Goal: Transaction & Acquisition: Book appointment/travel/reservation

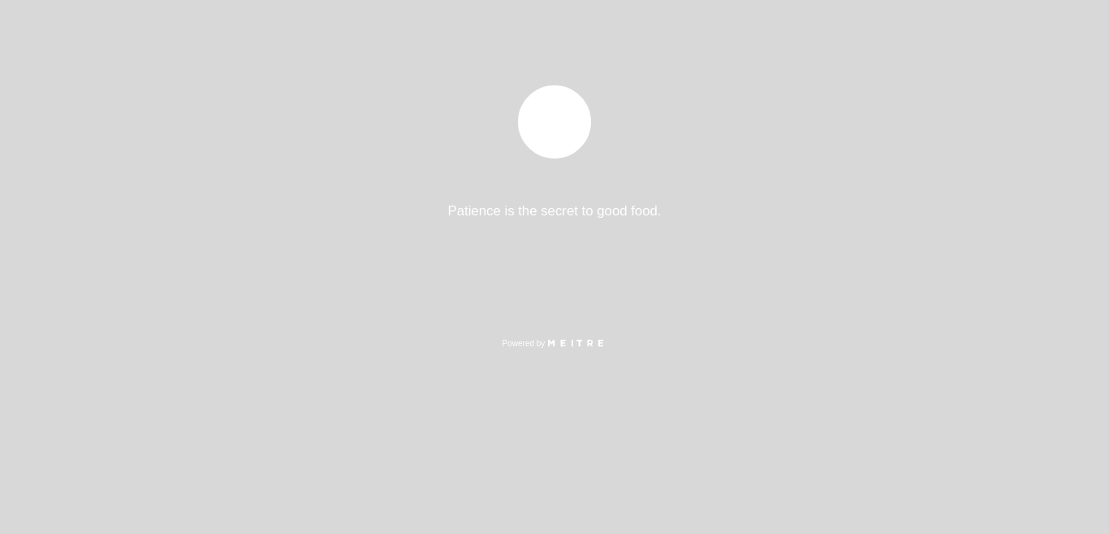
select select "es"
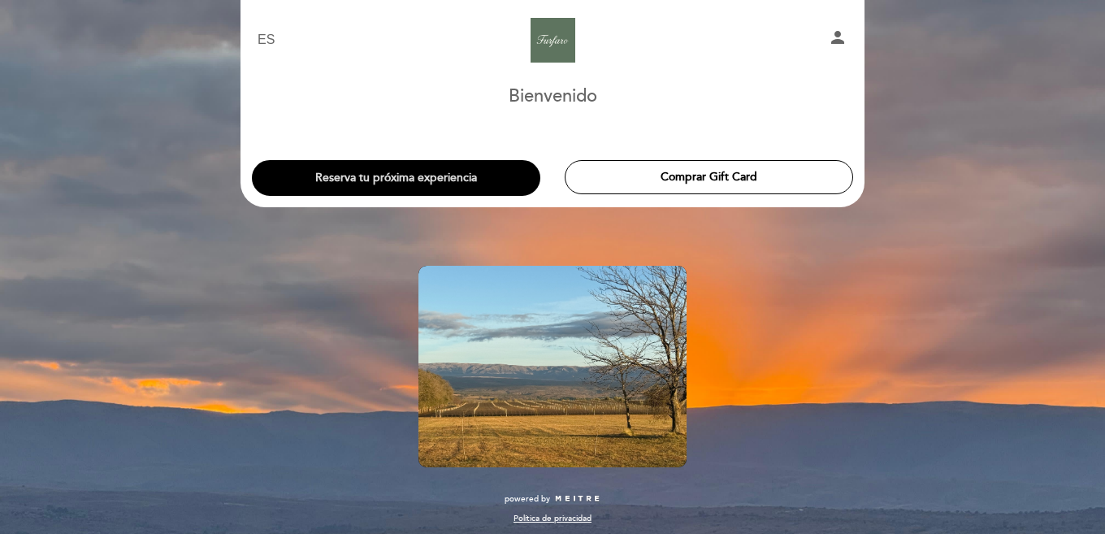
click at [472, 186] on button "Reserva tu próxima experiencia" at bounding box center [396, 178] width 288 height 36
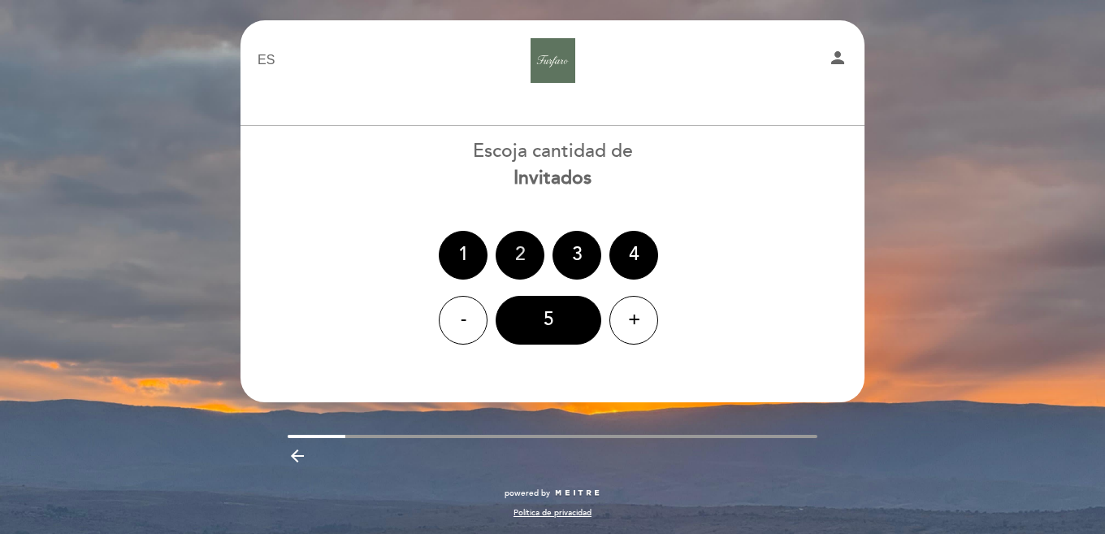
click at [526, 243] on div "2" at bounding box center [519, 255] width 49 height 49
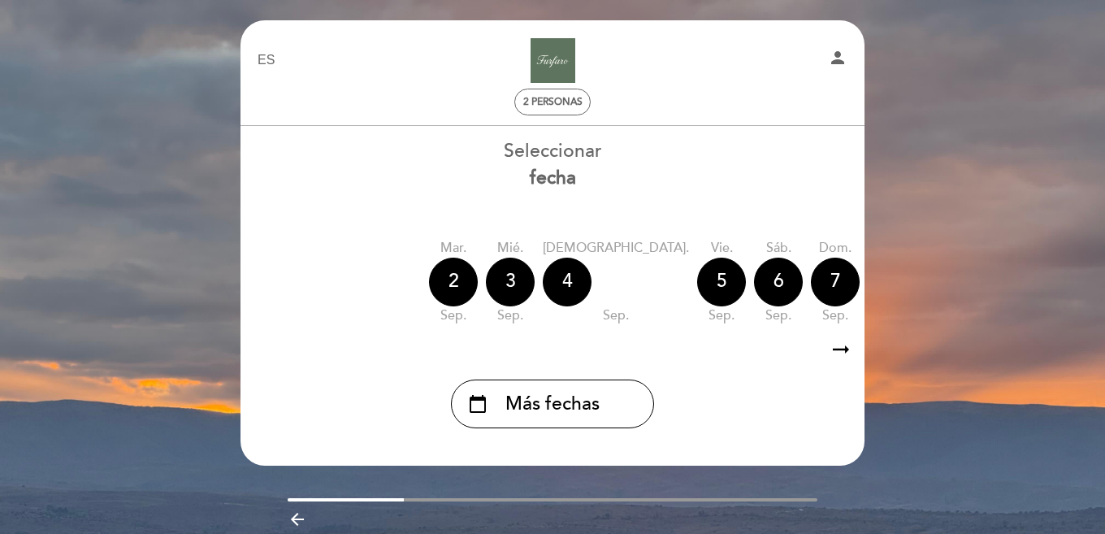
click at [837, 351] on icon "arrow_right_alt" at bounding box center [840, 349] width 24 height 35
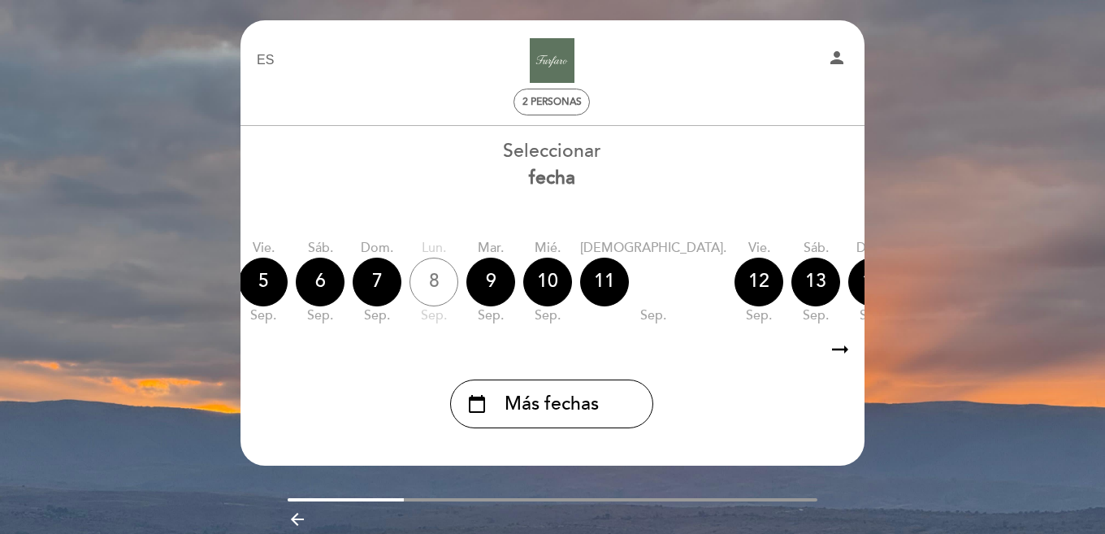
scroll to position [0, 473]
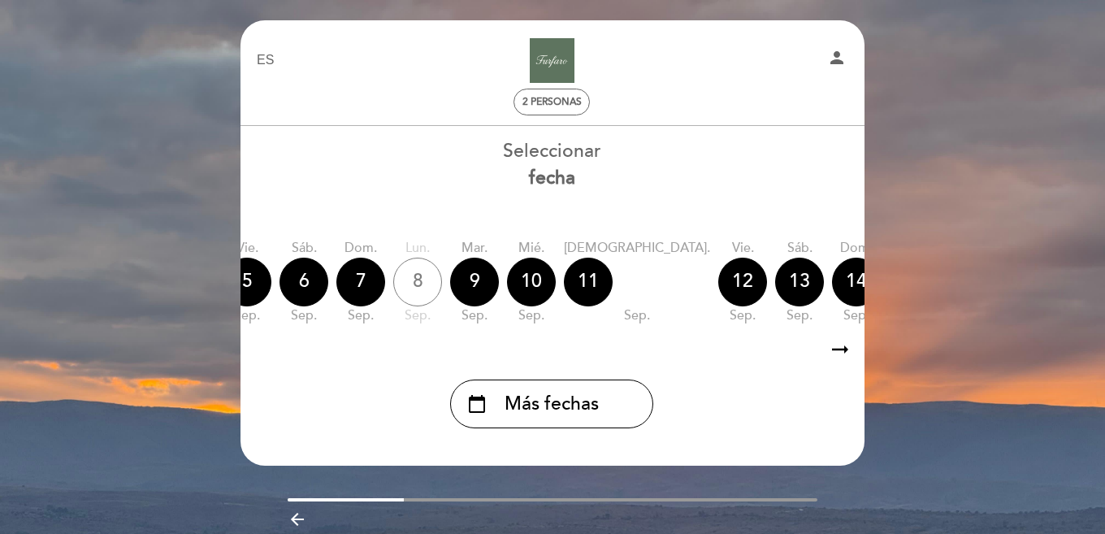
click at [837, 351] on icon "arrow_right_alt" at bounding box center [840, 349] width 24 height 35
click at [775, 301] on div "13" at bounding box center [799, 281] width 49 height 49
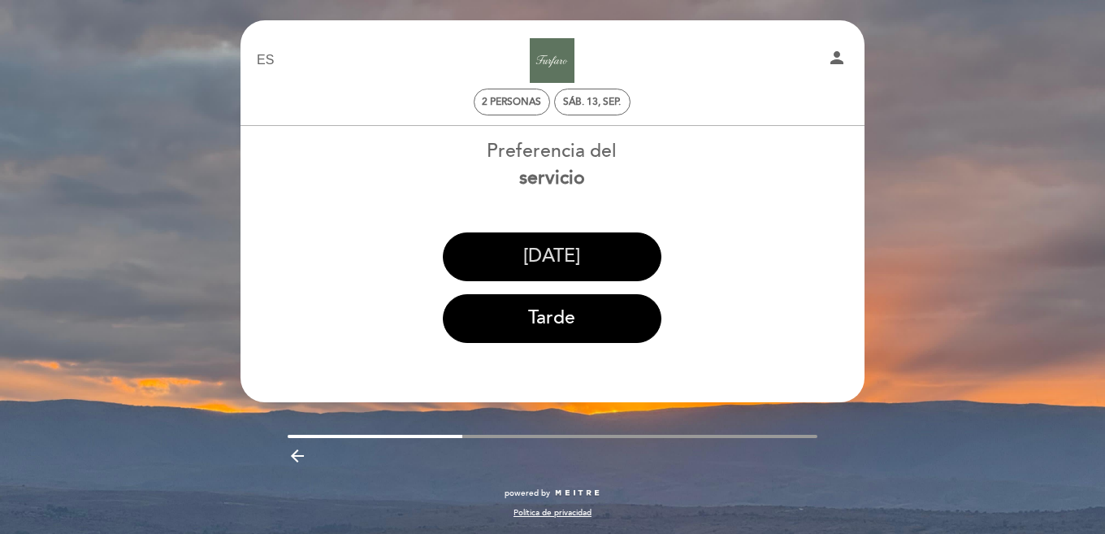
click at [609, 266] on button "[DATE]" at bounding box center [552, 256] width 218 height 49
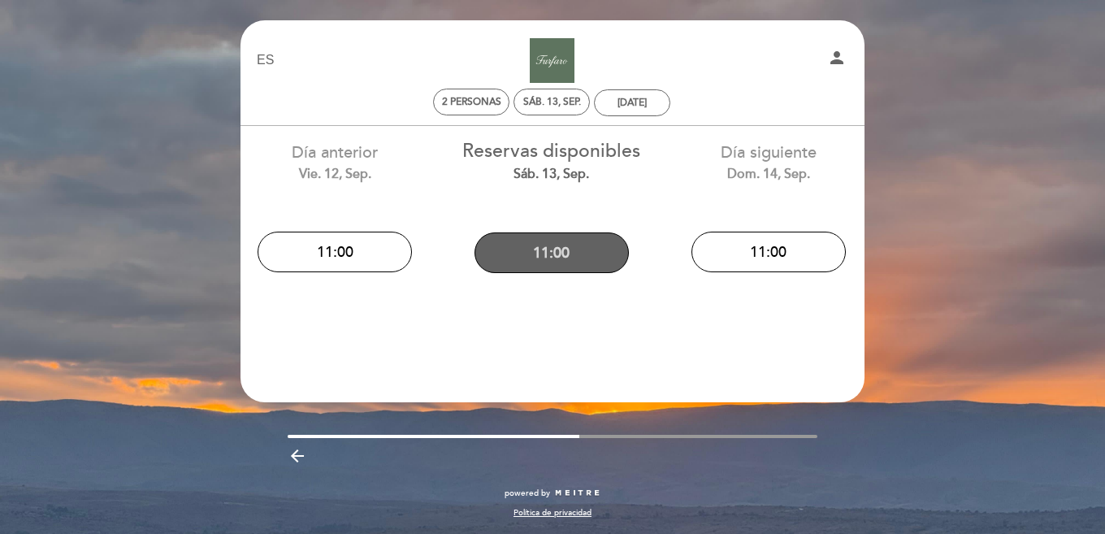
click at [557, 261] on button "11:00" at bounding box center [551, 252] width 154 height 41
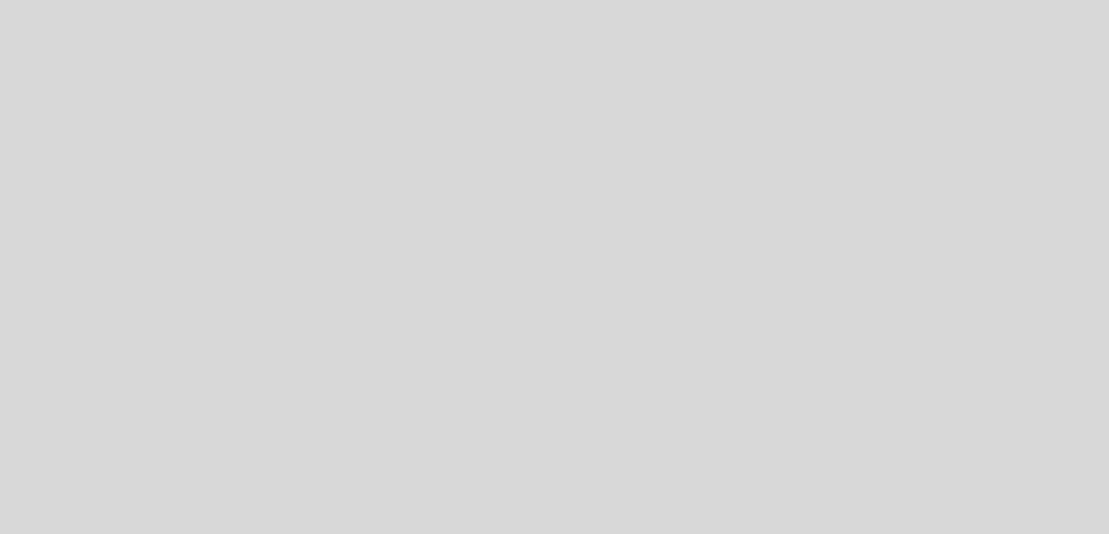
select select "es"
